Goal: Task Accomplishment & Management: Manage account settings

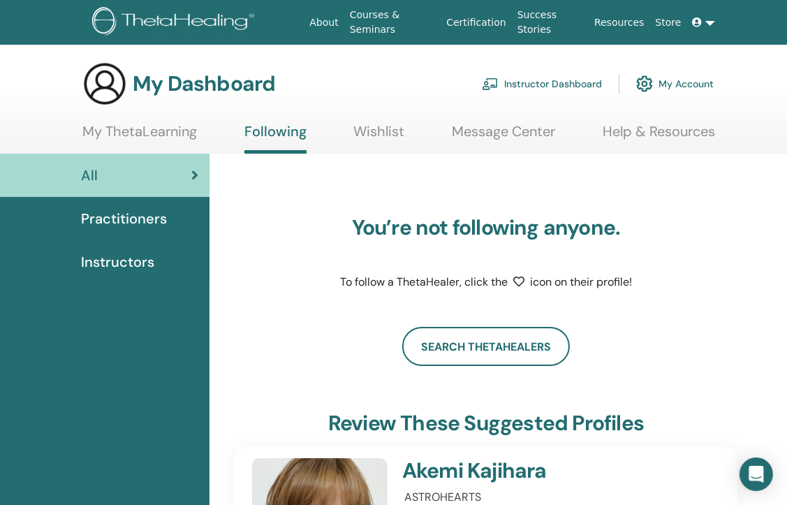
click at [525, 85] on link "Instructor Dashboard" at bounding box center [542, 83] width 120 height 31
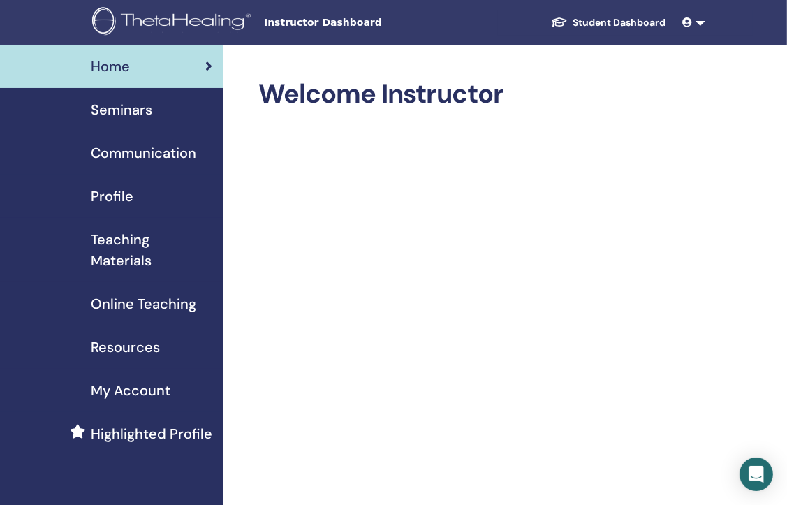
drag, startPoint x: 746, startPoint y: 4, endPoint x: 696, endPoint y: 91, distance: 100.2
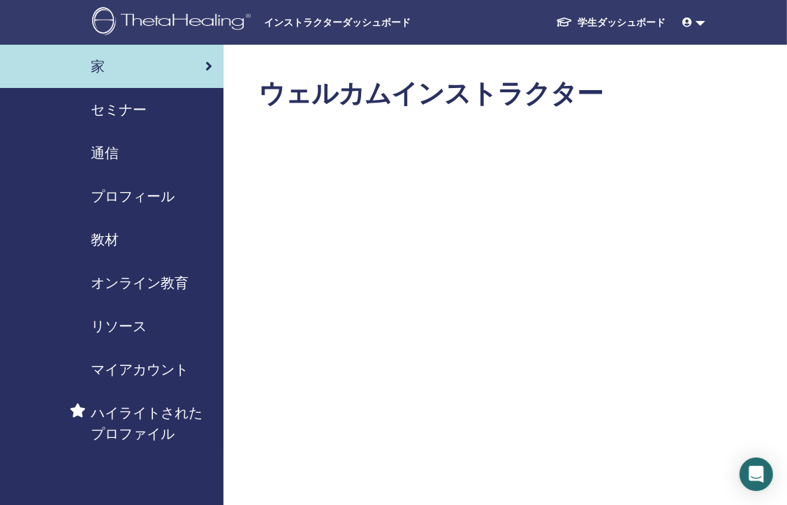
click at [117, 110] on span "セミナー" at bounding box center [119, 109] width 56 height 21
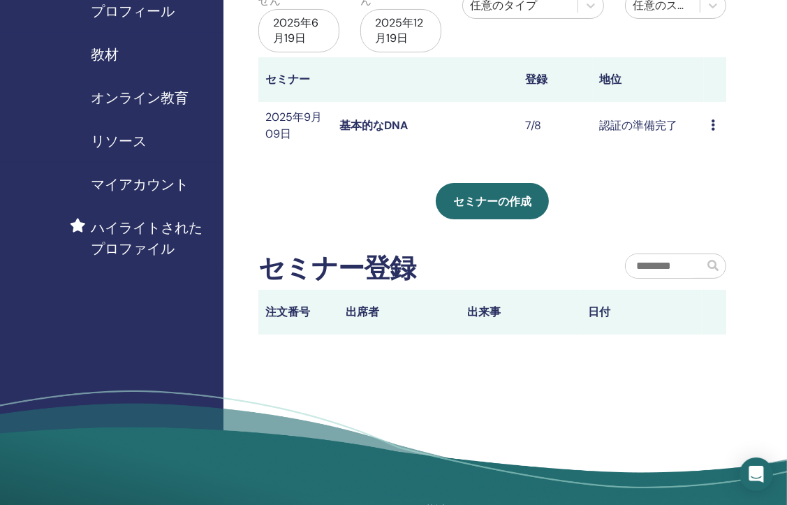
scroll to position [70, 0]
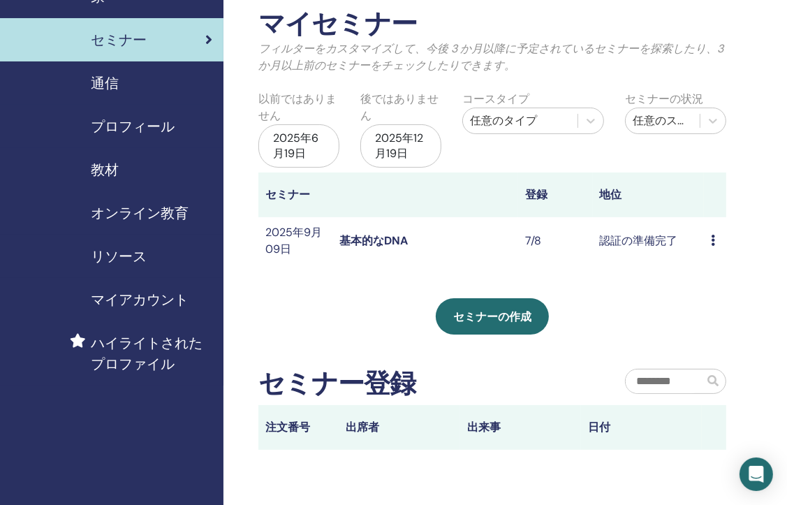
click at [369, 235] on link "基本的なDNA" at bounding box center [374, 240] width 68 height 15
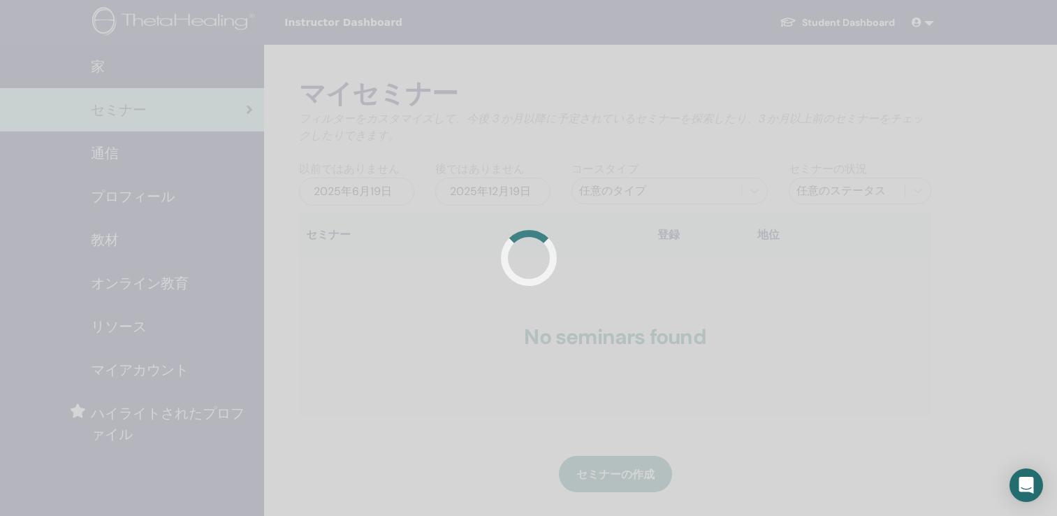
scroll to position [68, 0]
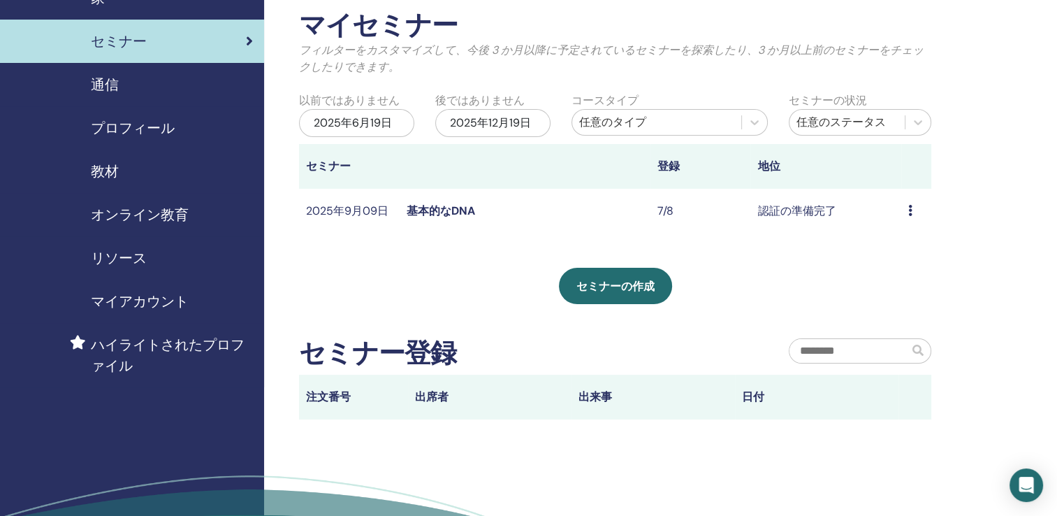
click at [448, 210] on link "基本的なDNA" at bounding box center [441, 210] width 68 height 15
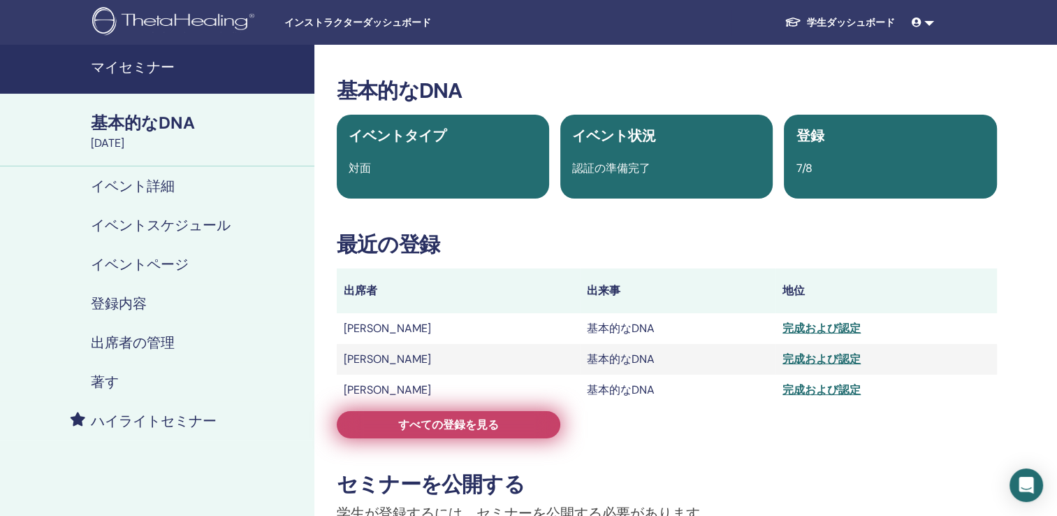
click at [442, 427] on span "すべての登録を見る" at bounding box center [448, 424] width 101 height 15
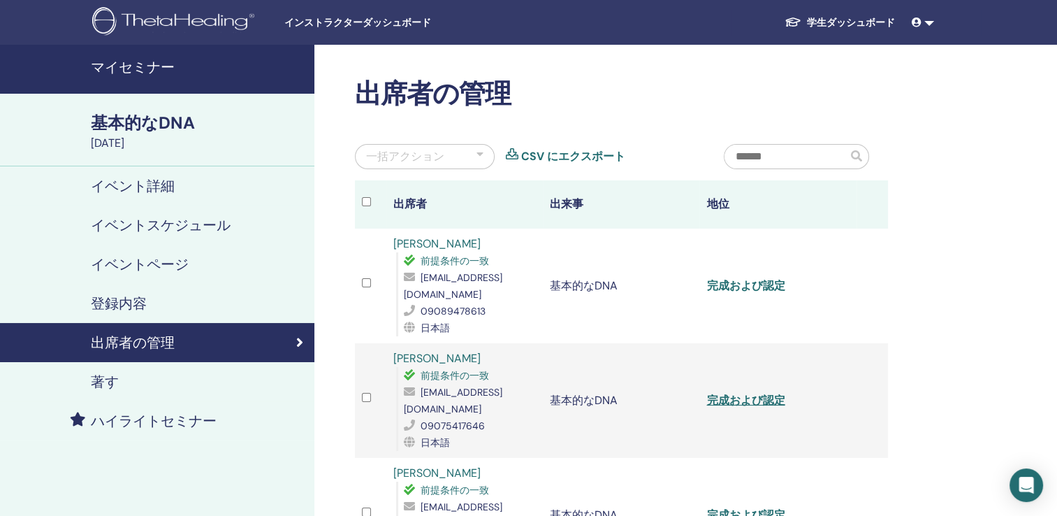
click at [727, 283] on link "完成および認定" at bounding box center [745, 285] width 78 height 15
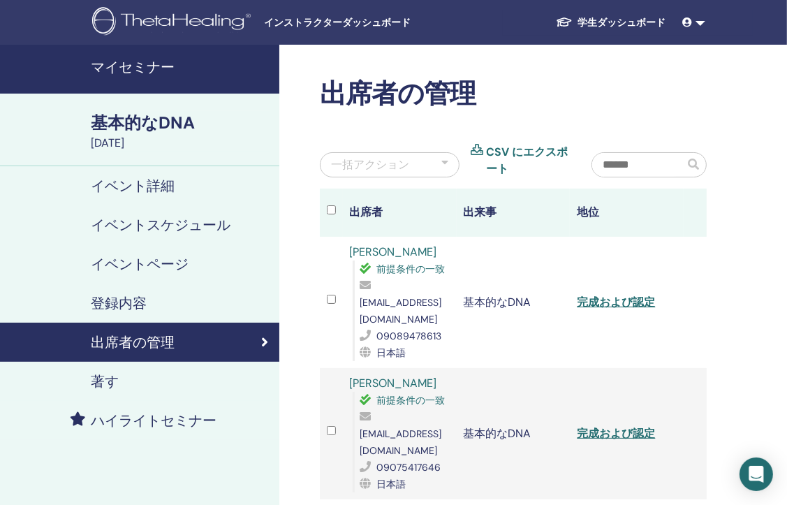
drag, startPoint x: 719, startPoint y: 46, endPoint x: 732, endPoint y: 180, distance: 134.8
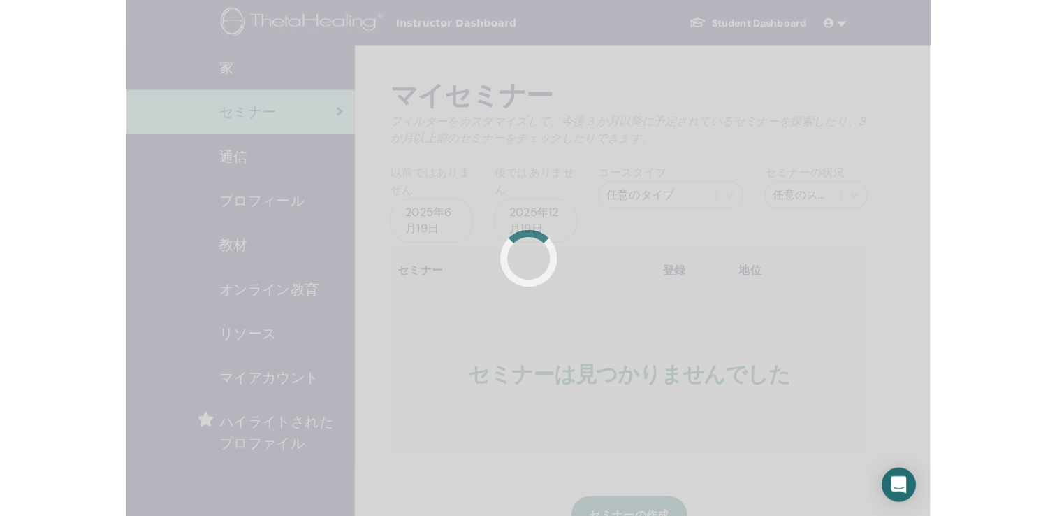
scroll to position [67, 0]
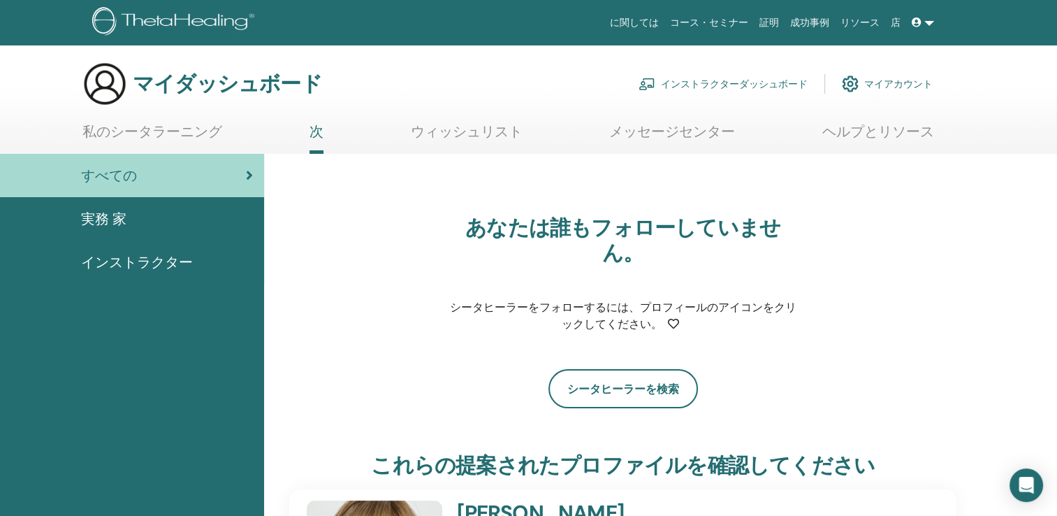
click at [159, 136] on link "私のシータラーニング" at bounding box center [152, 136] width 140 height 27
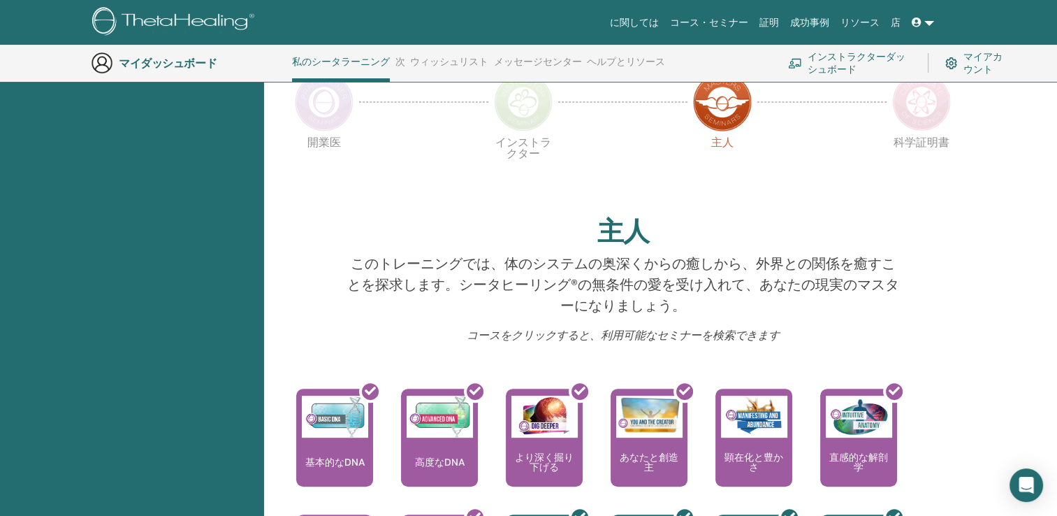
scroll to position [456, 0]
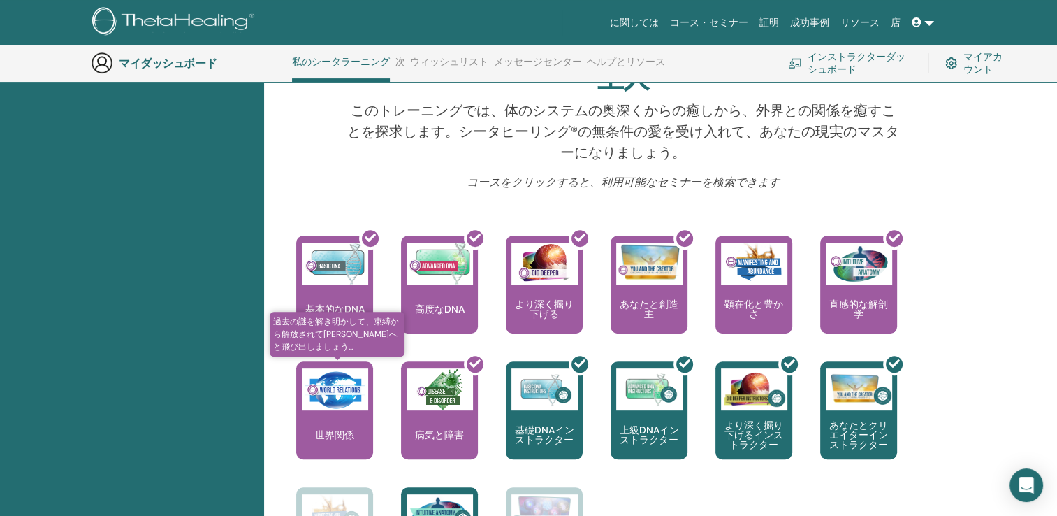
click at [305, 413] on div "世界関係" at bounding box center [334, 410] width 77 height 98
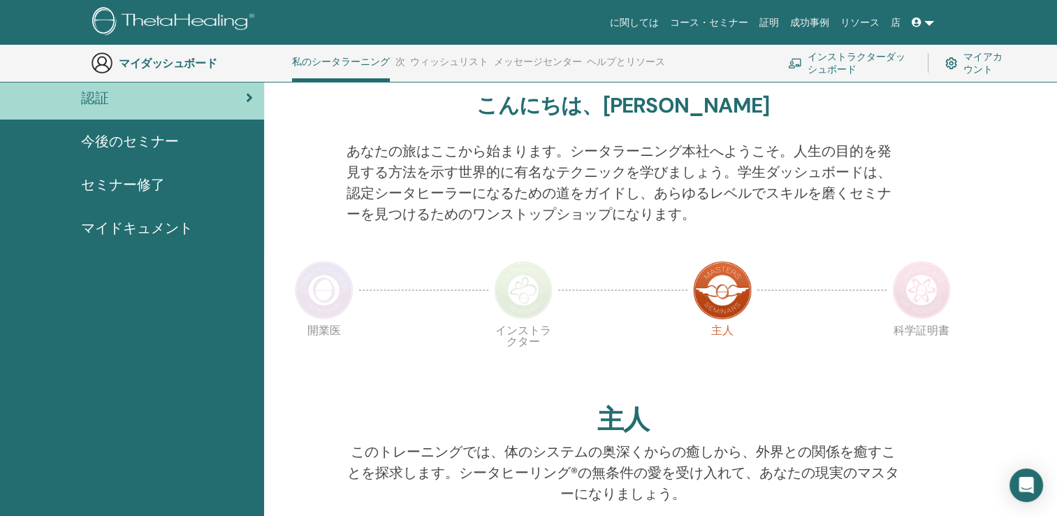
scroll to position [0, 0]
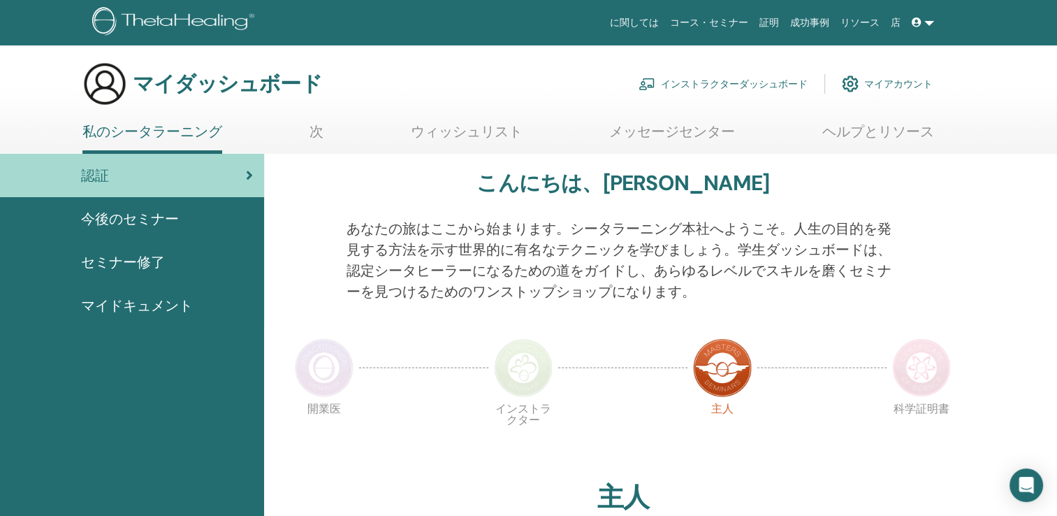
click at [134, 265] on span "セミナー修了" at bounding box center [123, 262] width 84 height 21
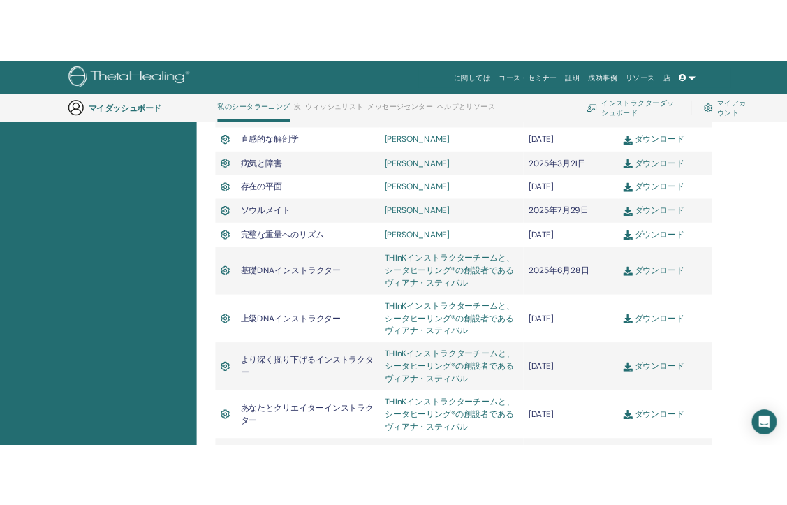
scroll to position [665, 0]
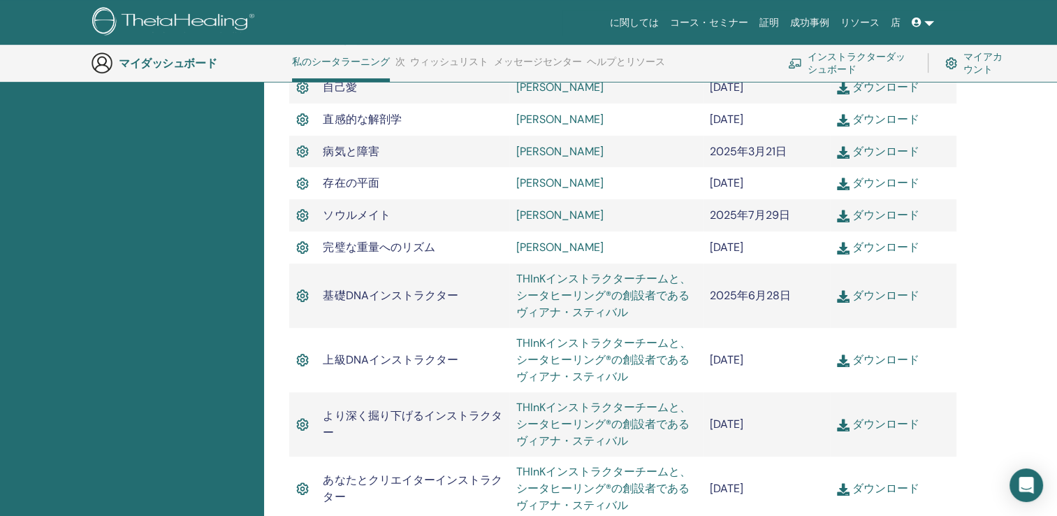
click at [878, 288] on link "ダウンロード" at bounding box center [878, 295] width 82 height 15
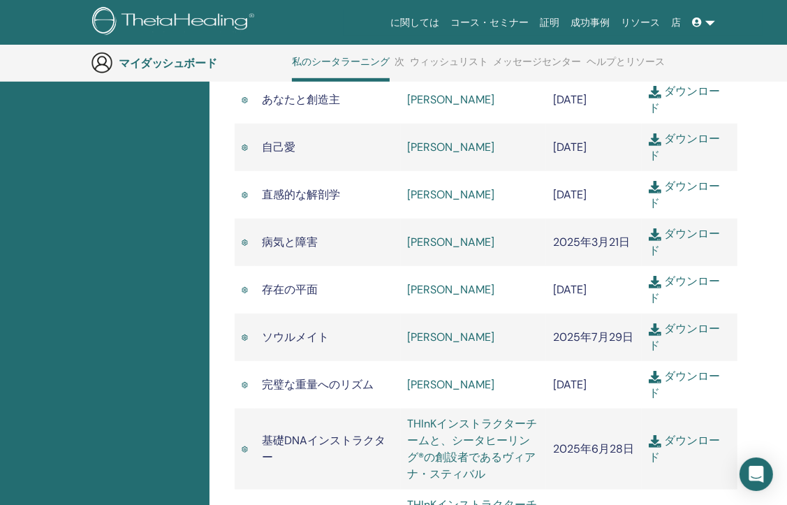
scroll to position [735, 0]
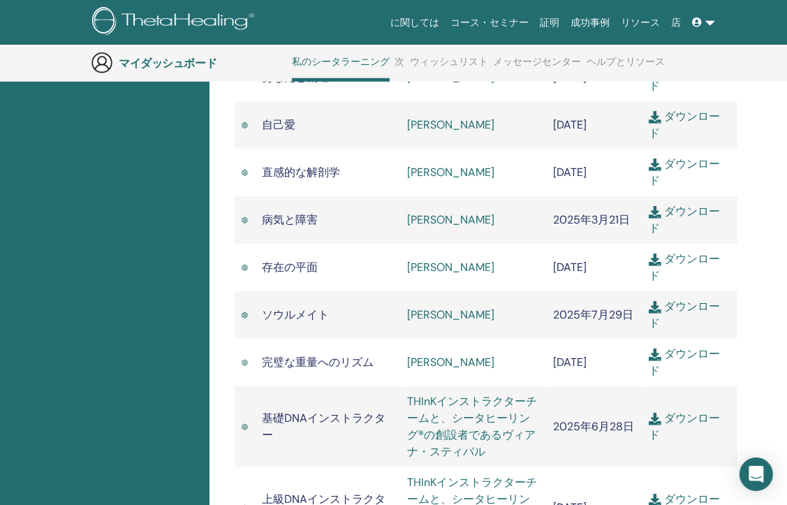
click at [689, 305] on link "ダウンロード" at bounding box center [684, 314] width 71 height 31
